Goal: Information Seeking & Learning: Compare options

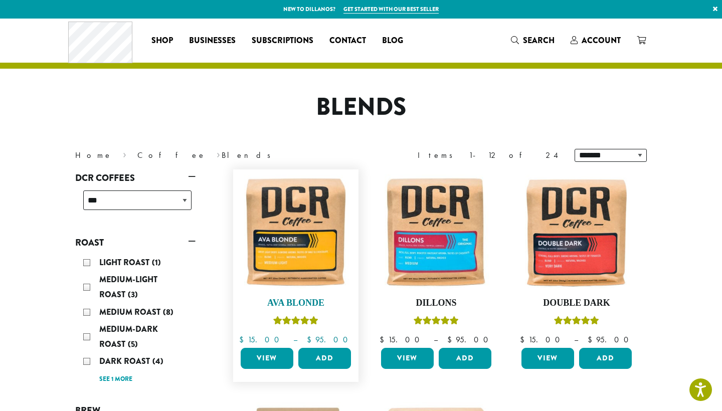
click at [307, 258] on img at bounding box center [295, 231] width 115 height 115
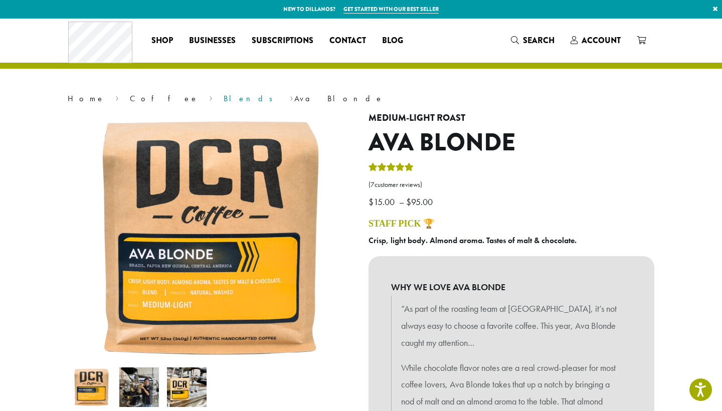
click at [223, 99] on link "Blends" at bounding box center [251, 98] width 56 height 11
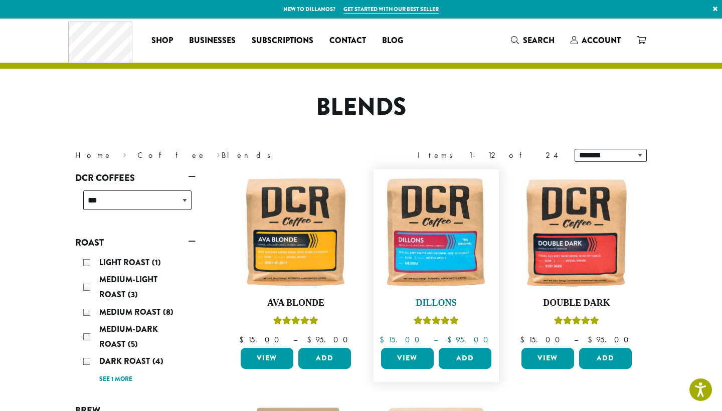
click at [443, 262] on img at bounding box center [435, 231] width 115 height 115
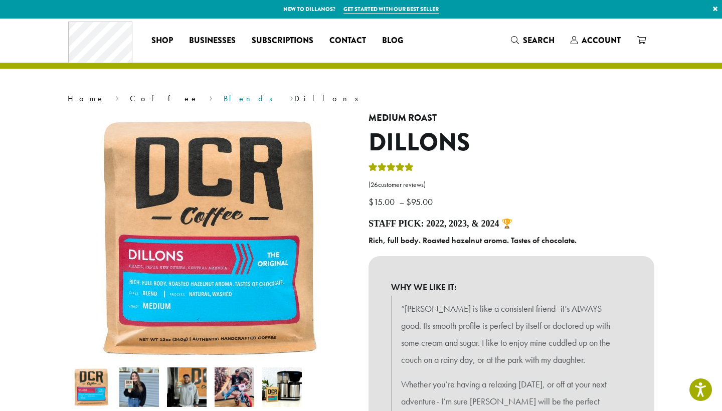
click at [223, 100] on link "Blends" at bounding box center [251, 98] width 56 height 11
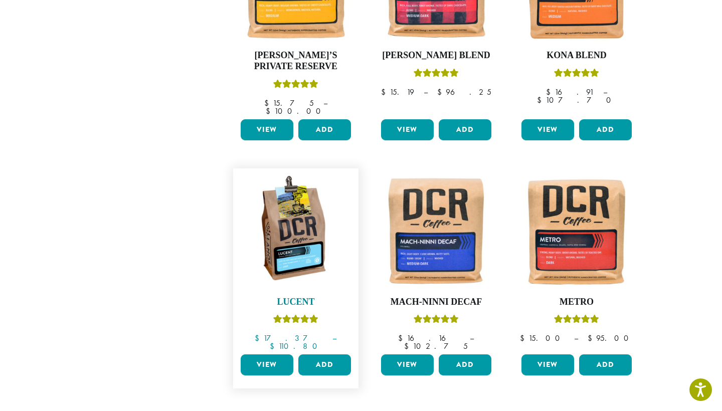
scroll to position [748, 0]
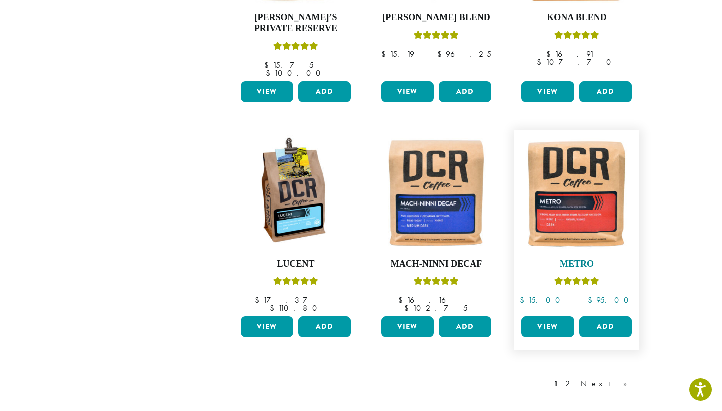
click at [572, 192] on img at bounding box center [576, 192] width 115 height 115
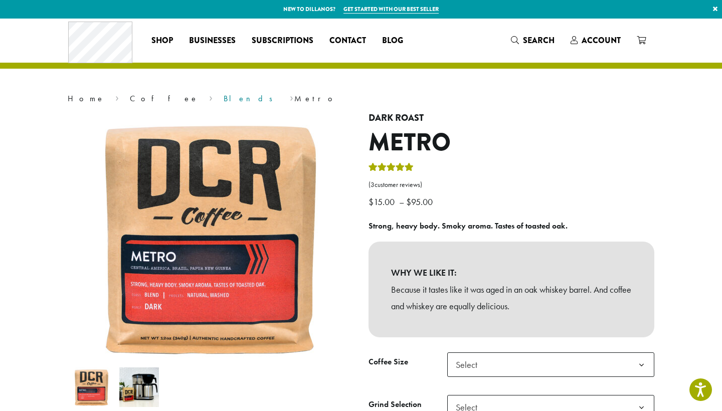
click at [223, 100] on link "Blends" at bounding box center [251, 98] width 56 height 11
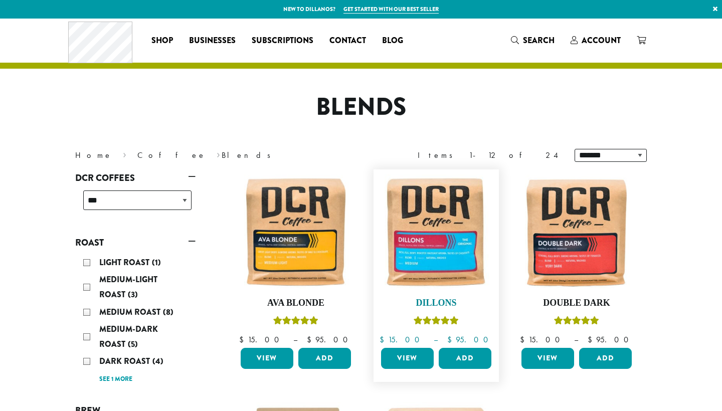
click at [446, 249] on img at bounding box center [435, 231] width 115 height 115
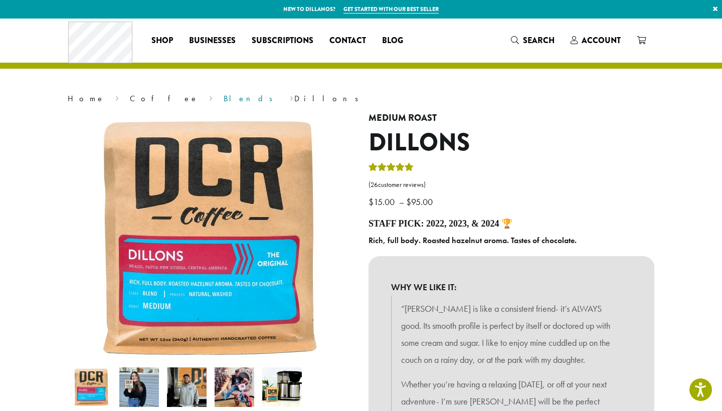
click at [223, 100] on link "Blends" at bounding box center [251, 98] width 56 height 11
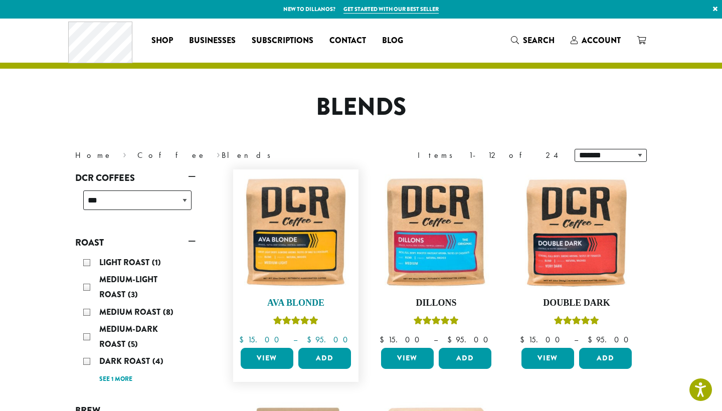
click at [304, 258] on img at bounding box center [295, 231] width 115 height 115
